Goal: Navigation & Orientation: Find specific page/section

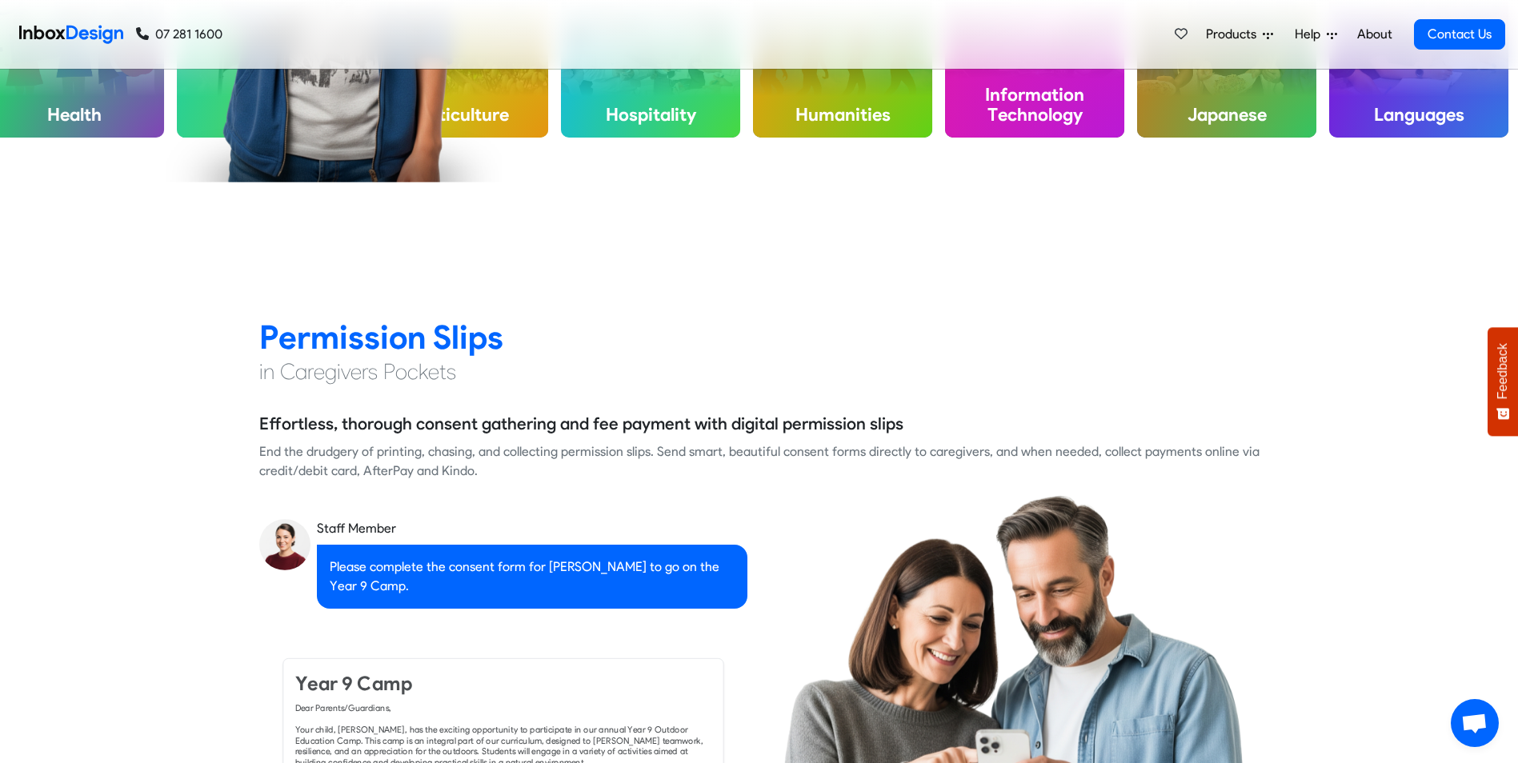
scroll to position [1440, 0]
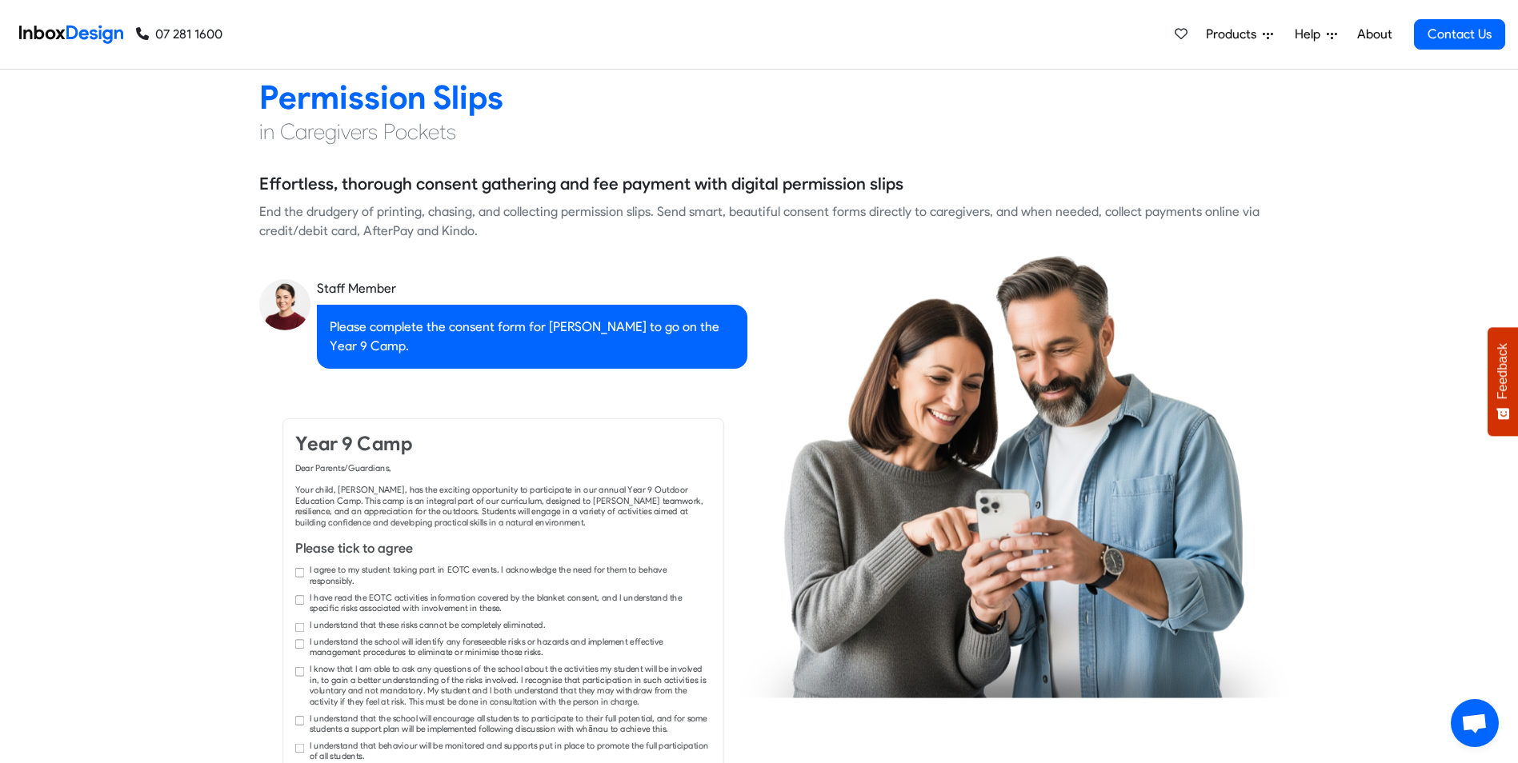
checkbox input "true"
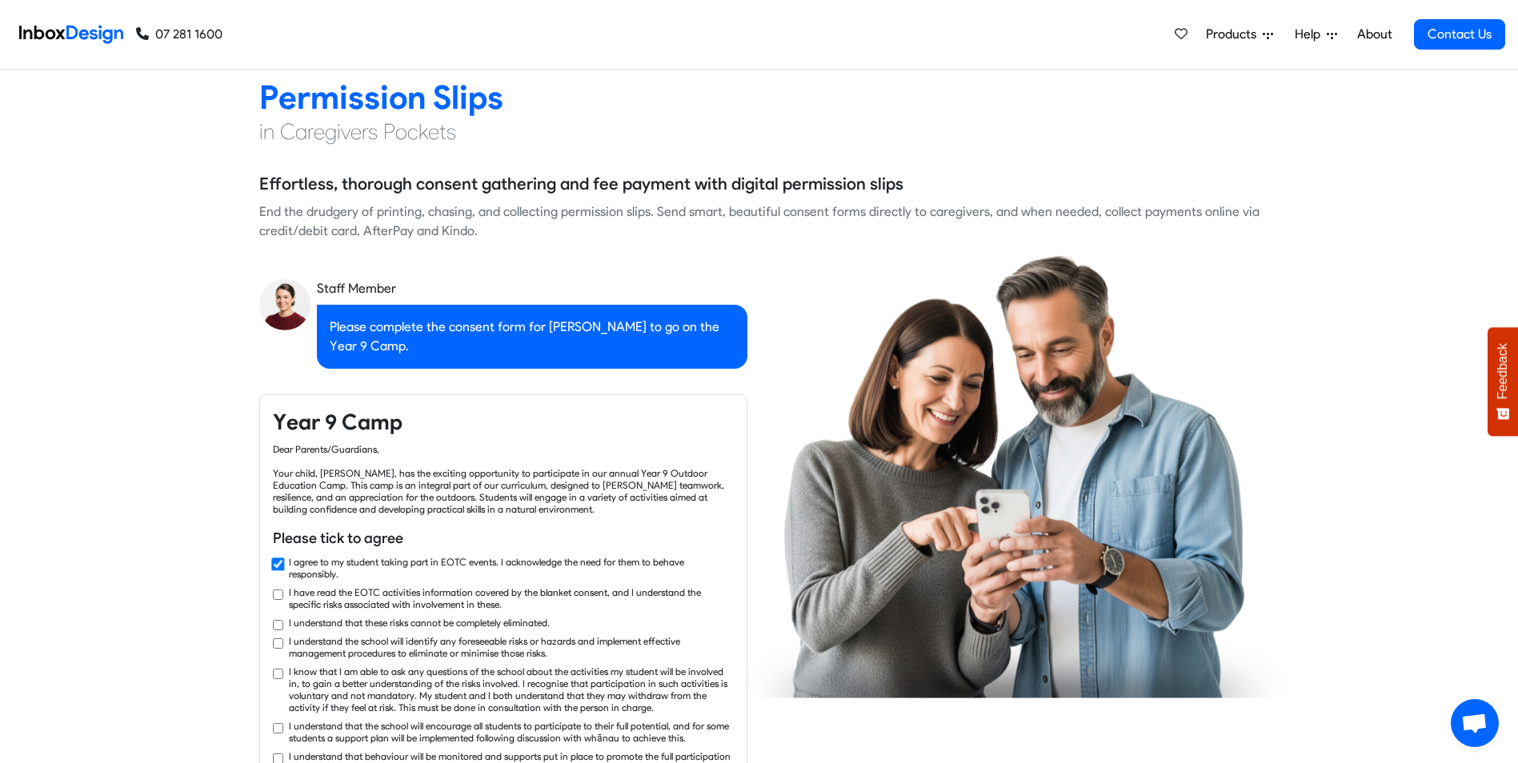
checkbox input "true"
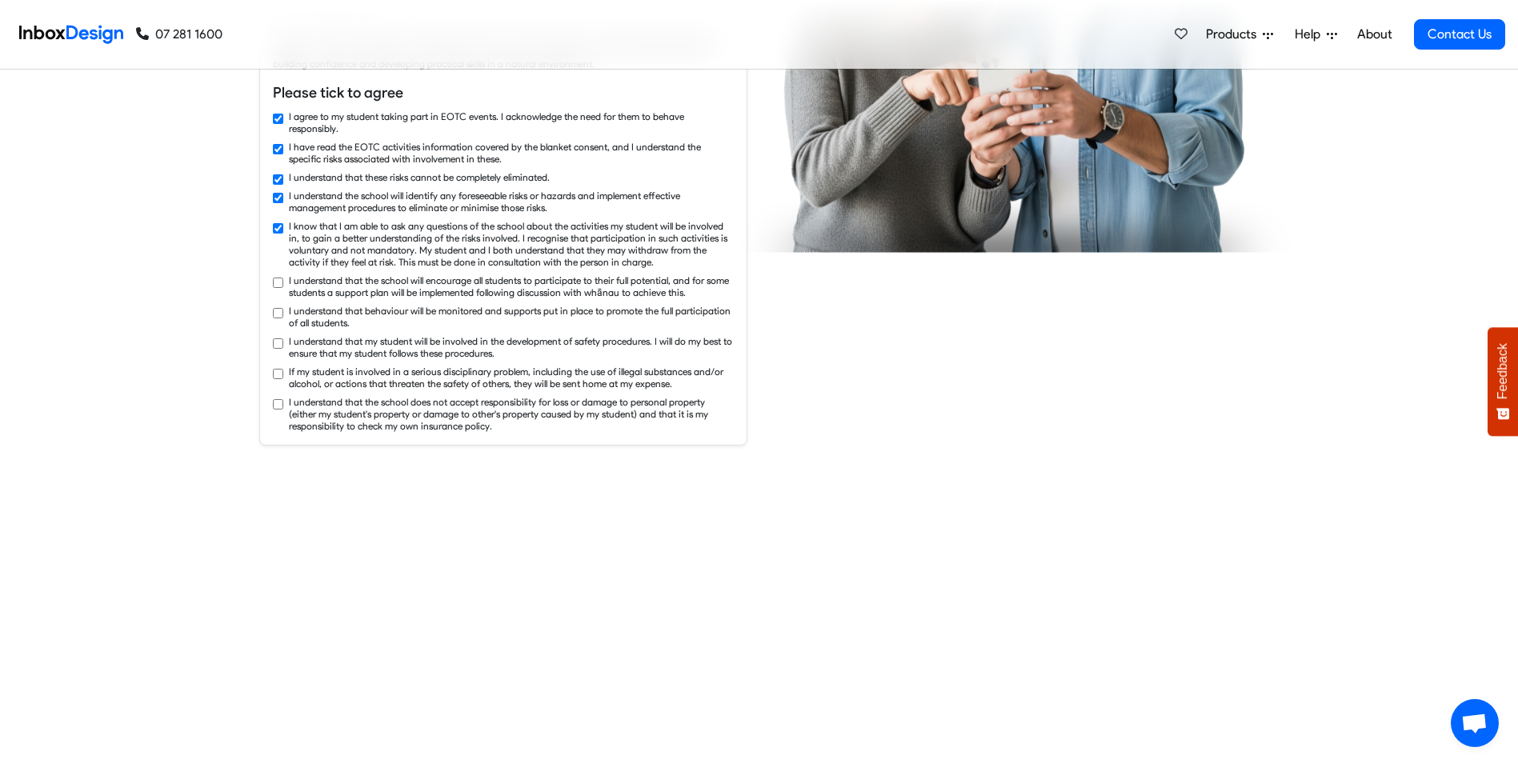
checkbox input "true"
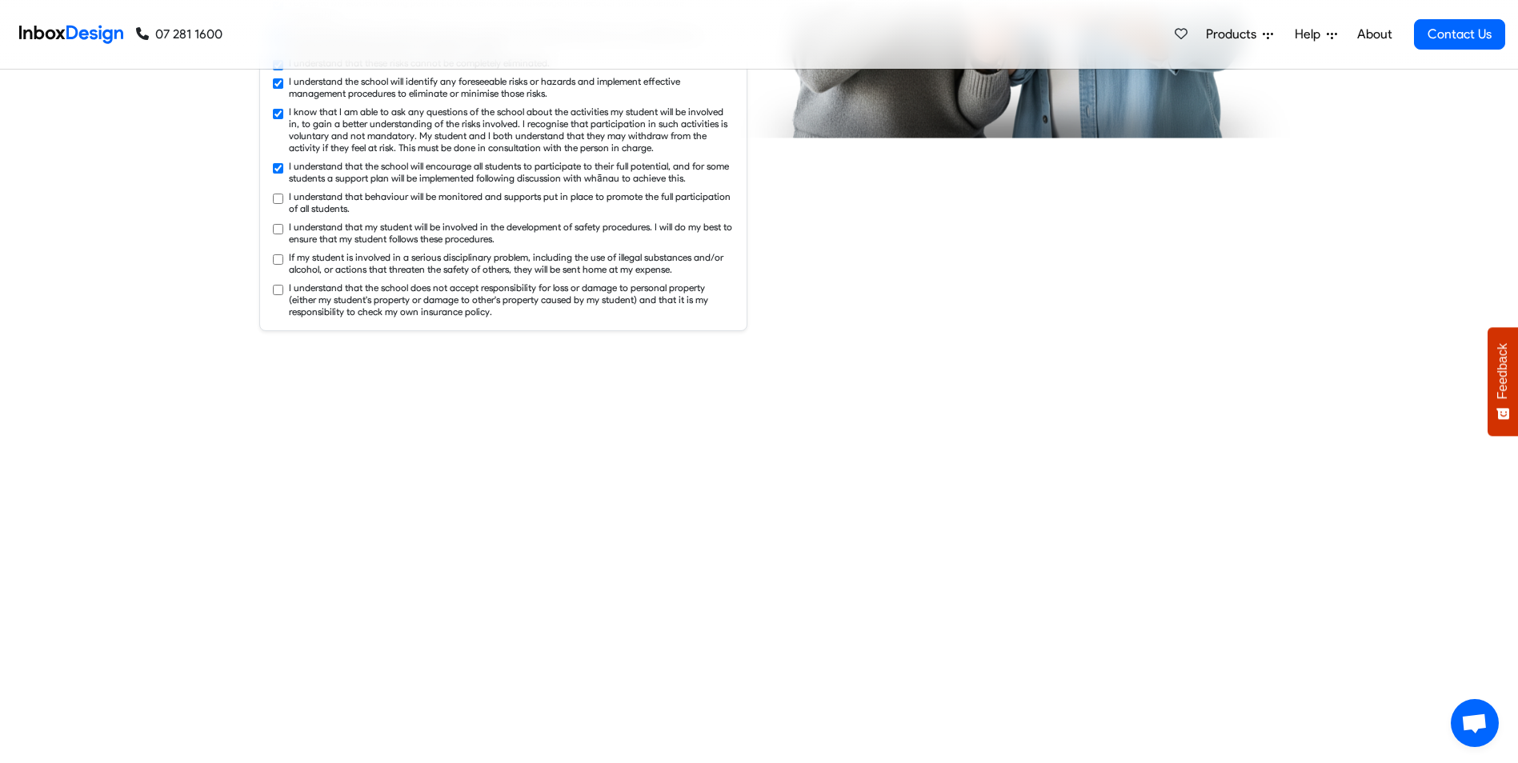
checkbox input "true"
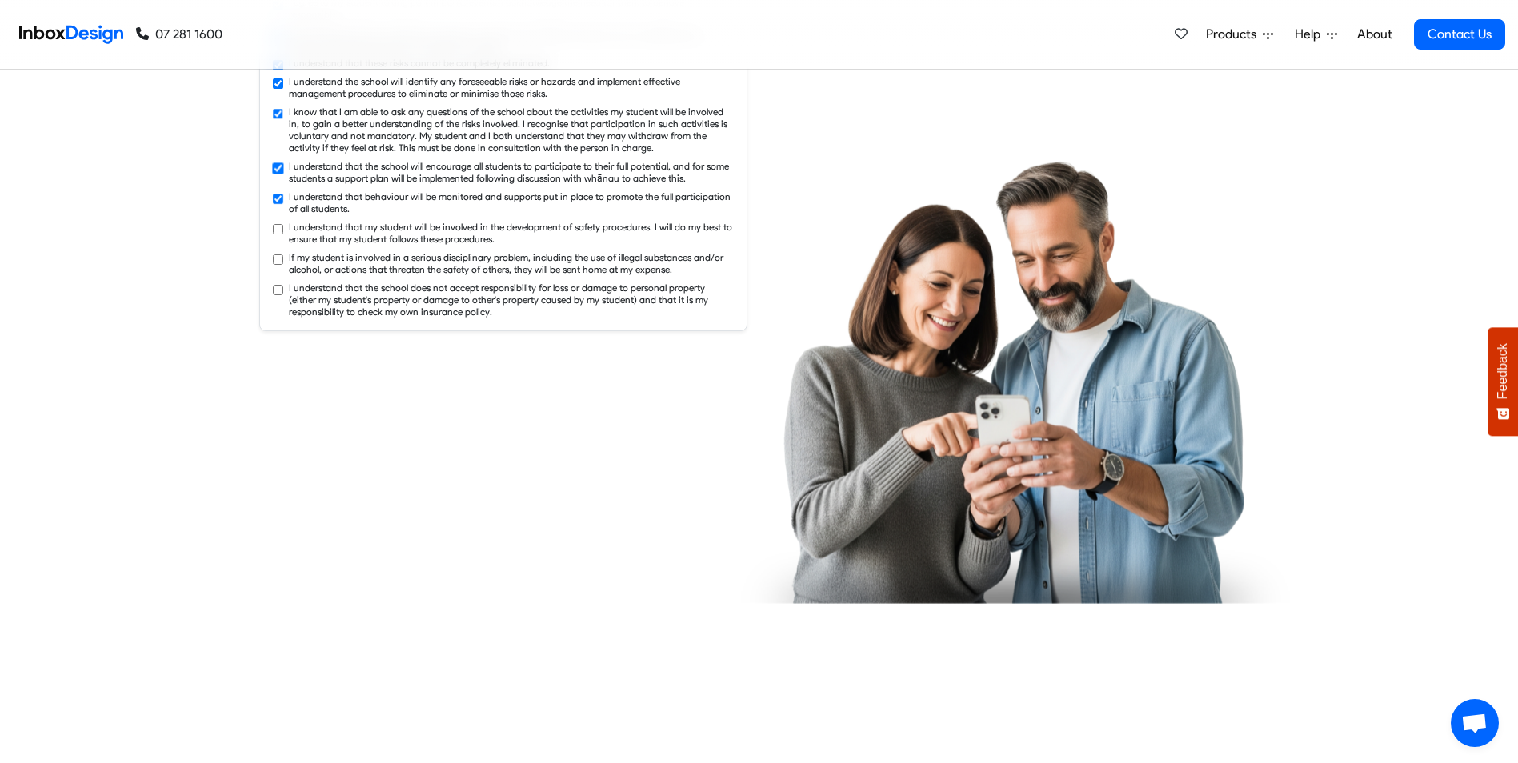
checkbox input "true"
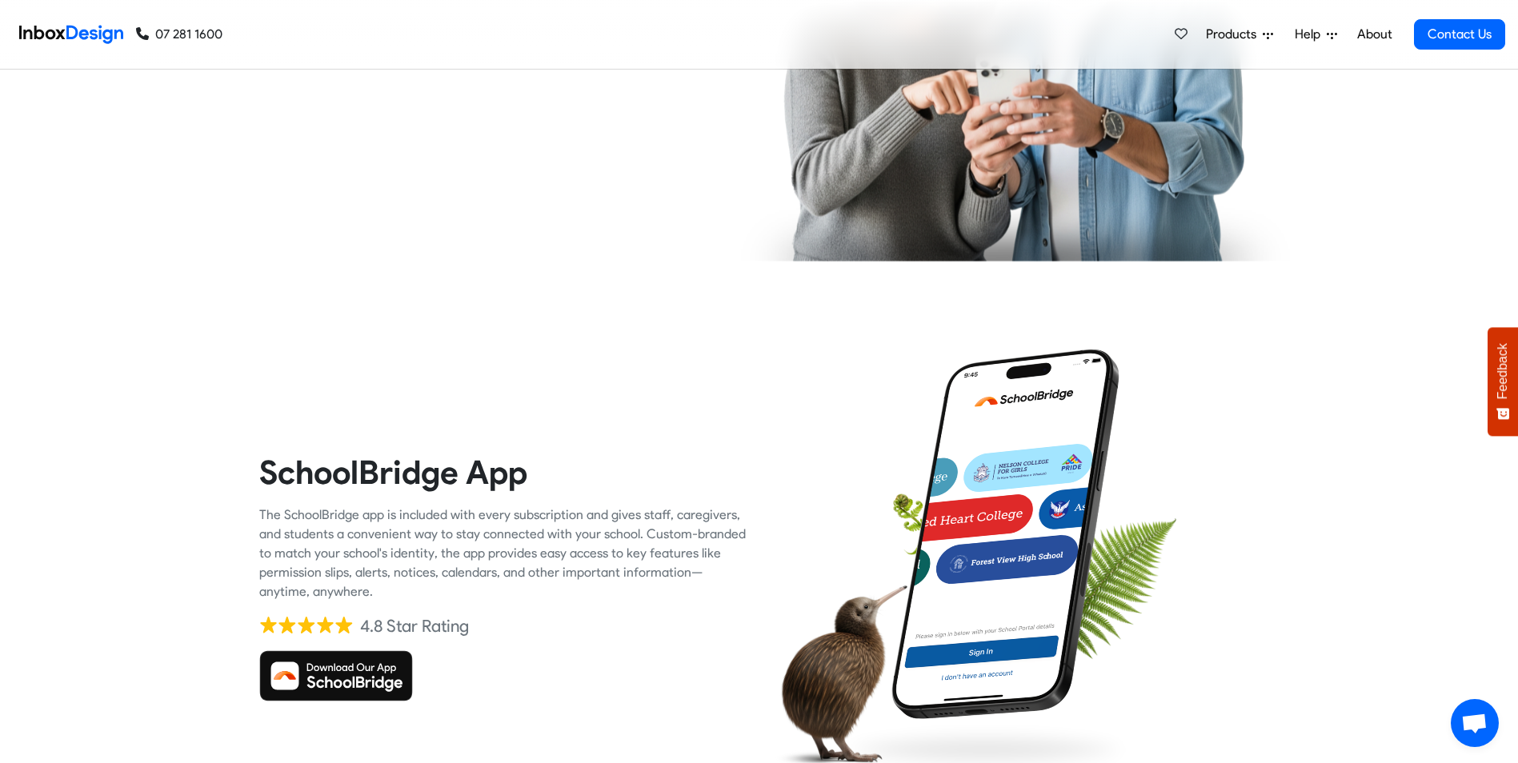
checkbox input "true"
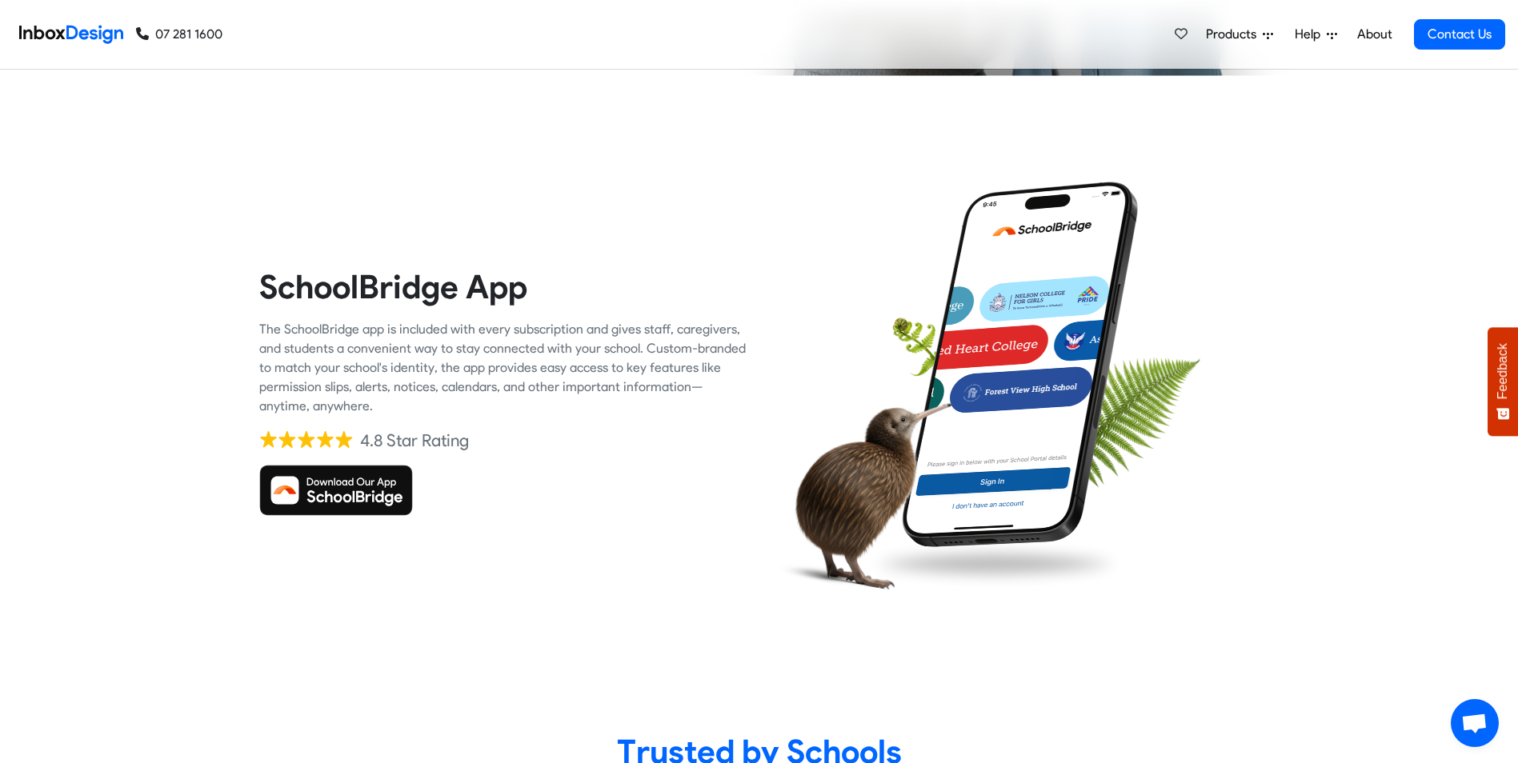
scroll to position [3040, 0]
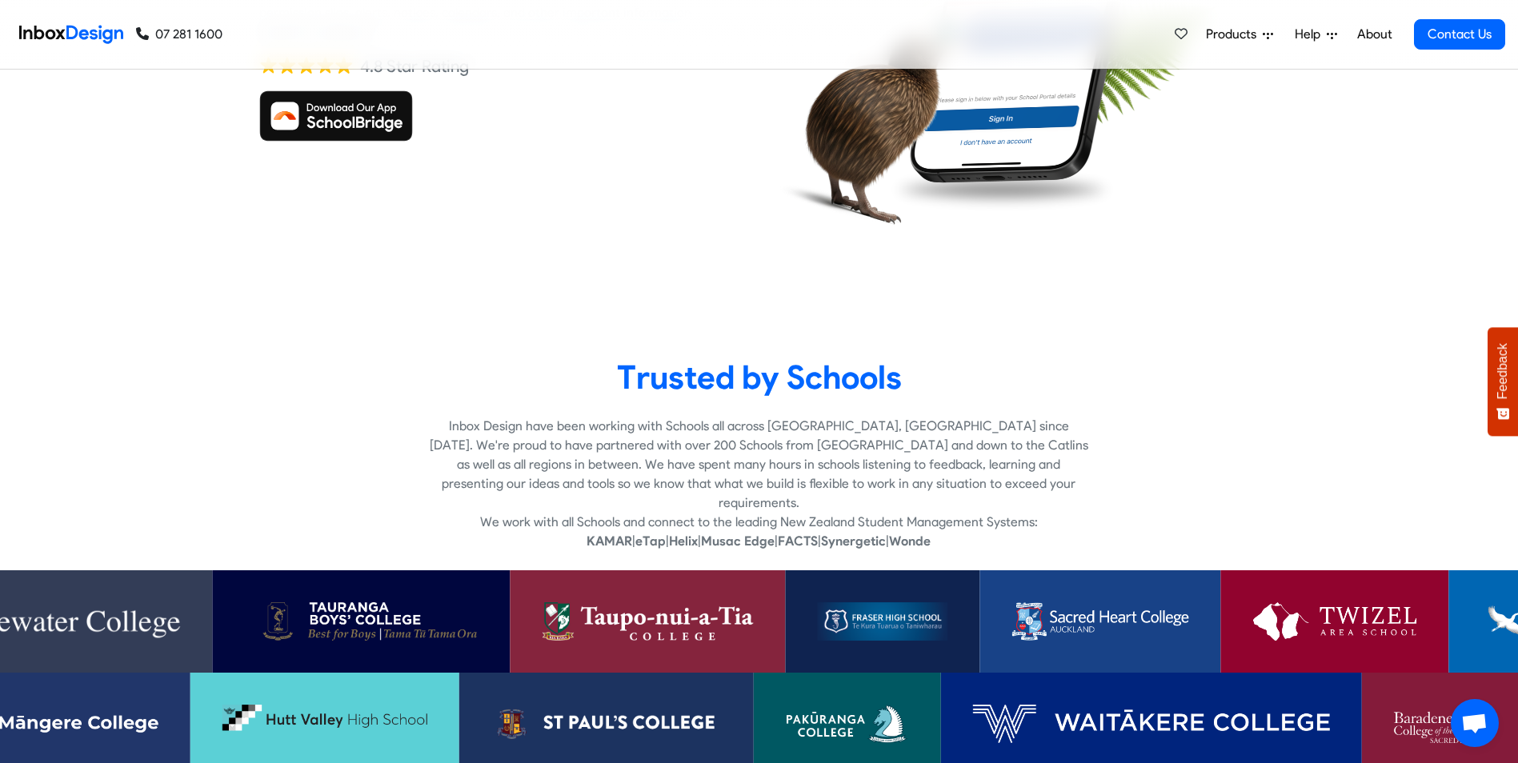
click at [1254, 38] on span "Products" at bounding box center [1234, 34] width 57 height 19
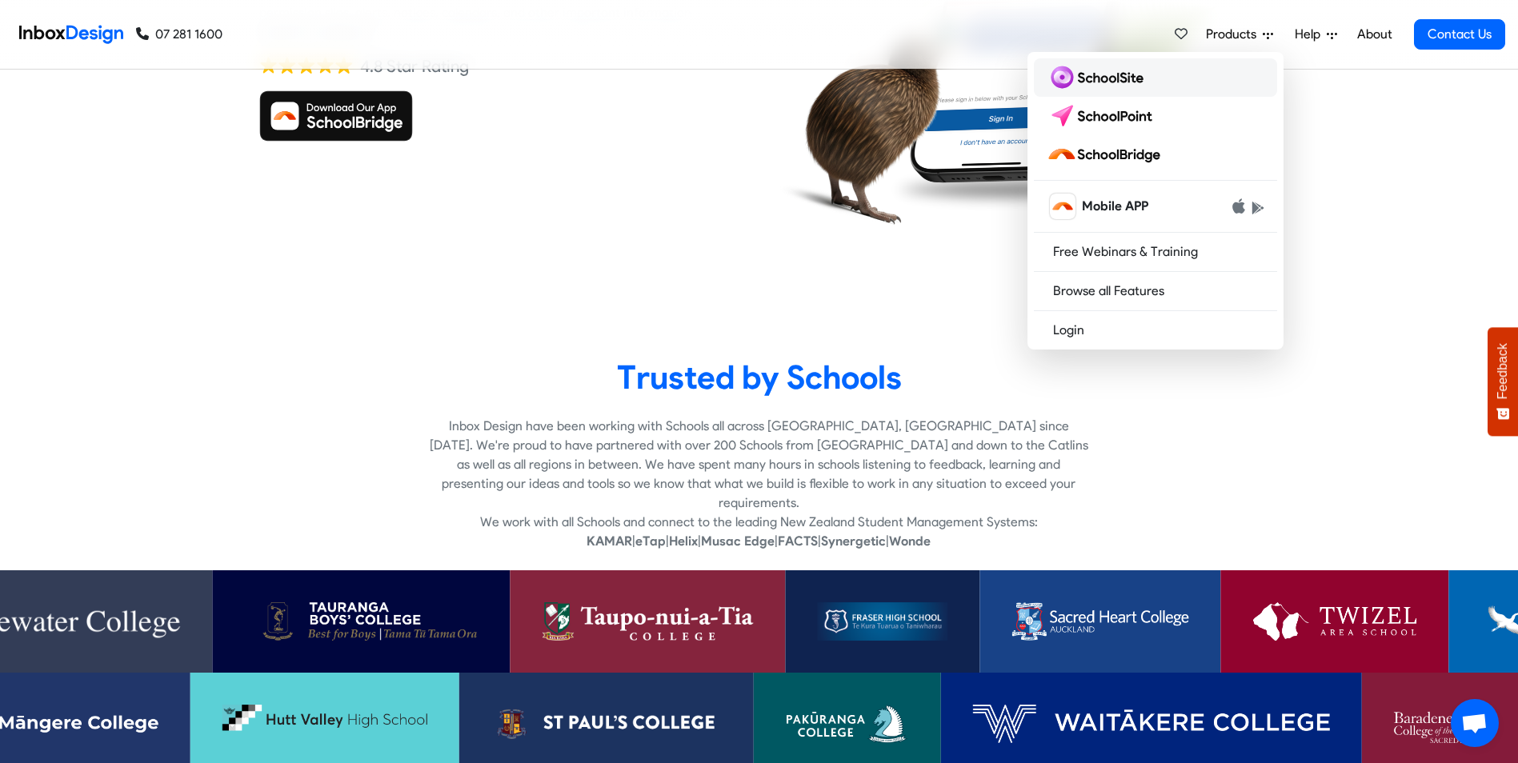
click at [1153, 83] on link at bounding box center [1155, 77] width 243 height 38
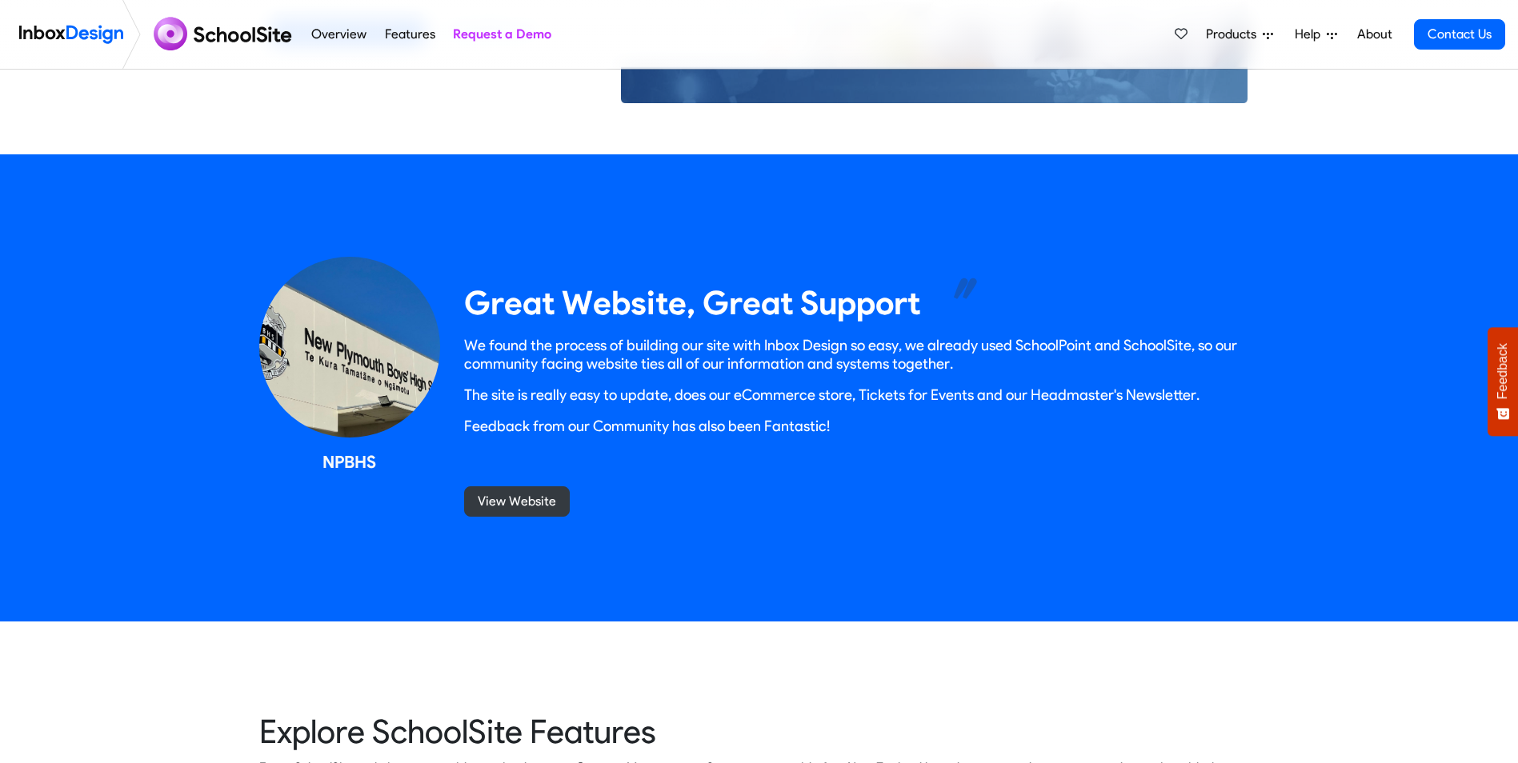
scroll to position [1600, 0]
